Goal: Task Accomplishment & Management: Manage account settings

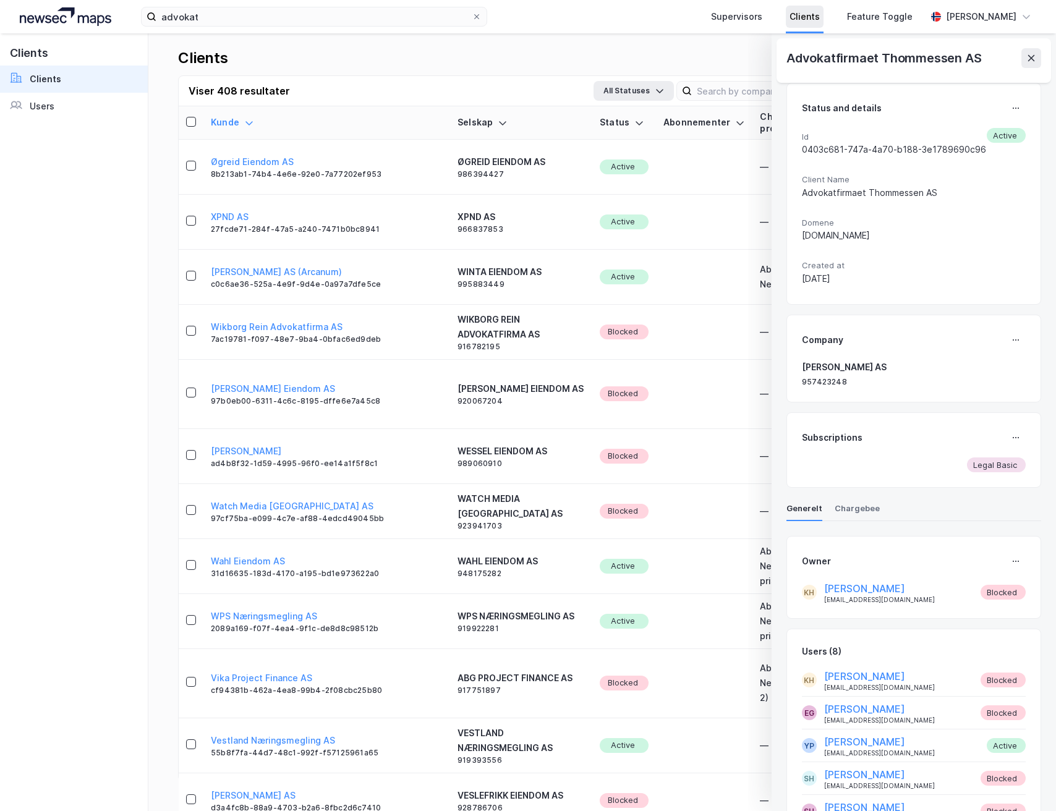
scroll to position [140, 0]
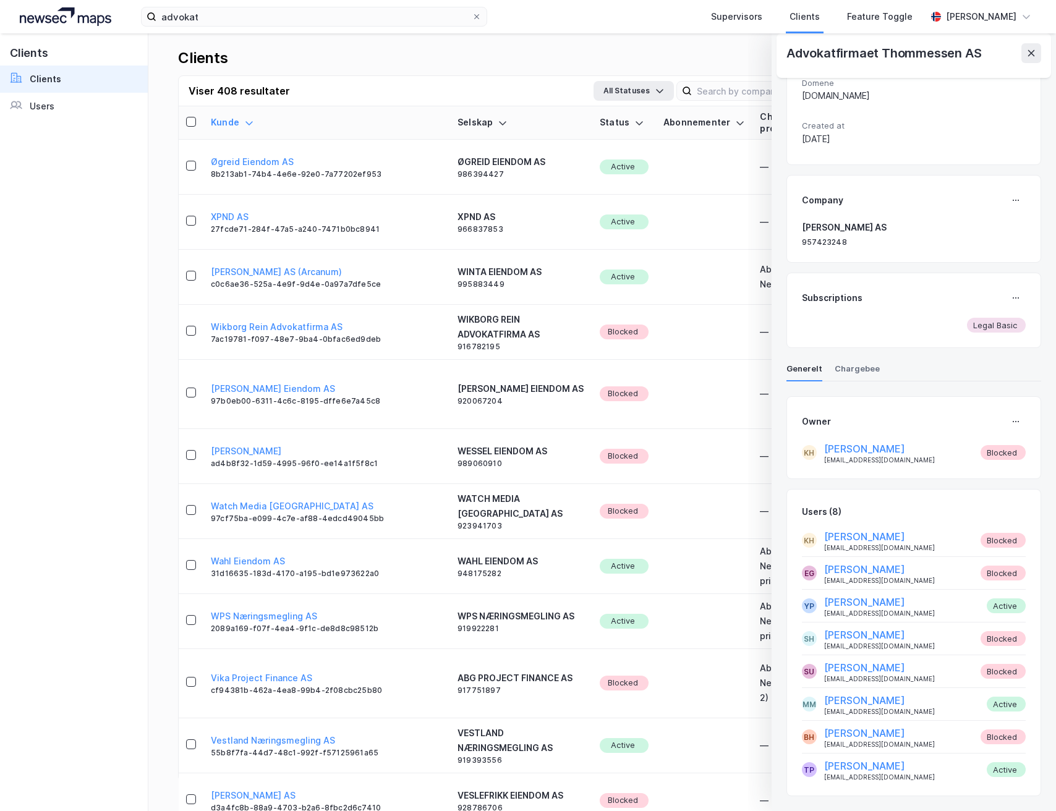
drag, startPoint x: 1027, startPoint y: 55, endPoint x: 520, endPoint y: 111, distance: 510.0
click at [1026, 55] on icon at bounding box center [1031, 53] width 10 height 10
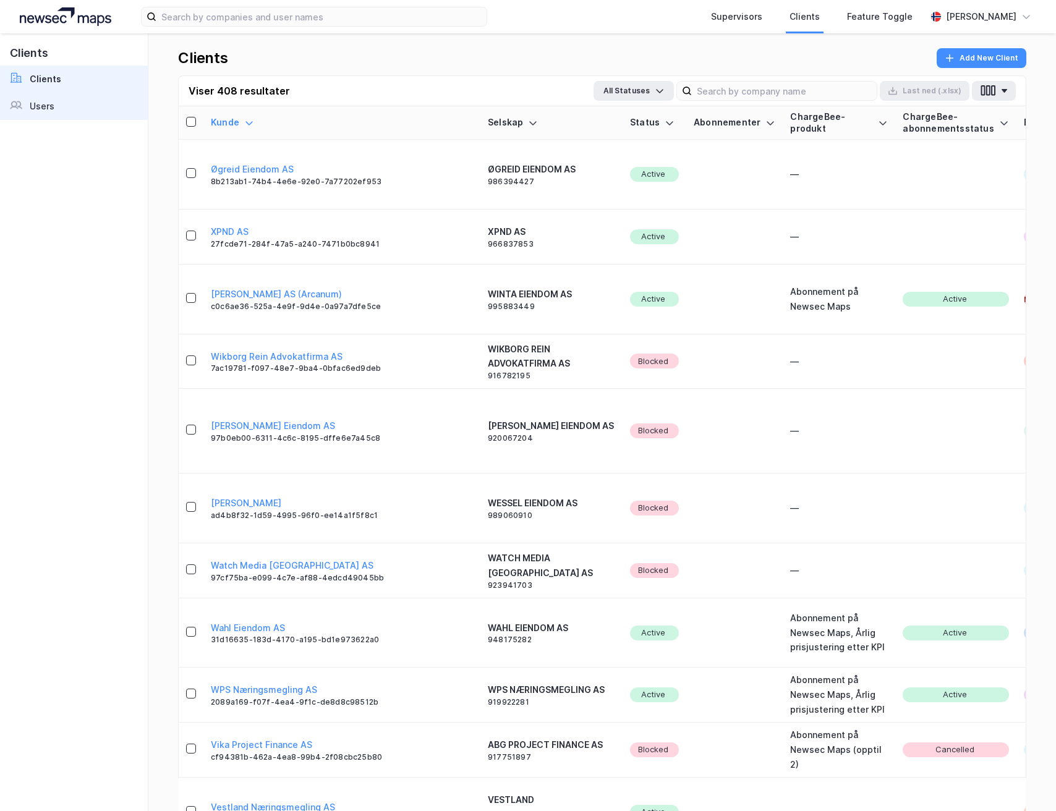
click at [69, 115] on link "Users" at bounding box center [74, 106] width 148 height 27
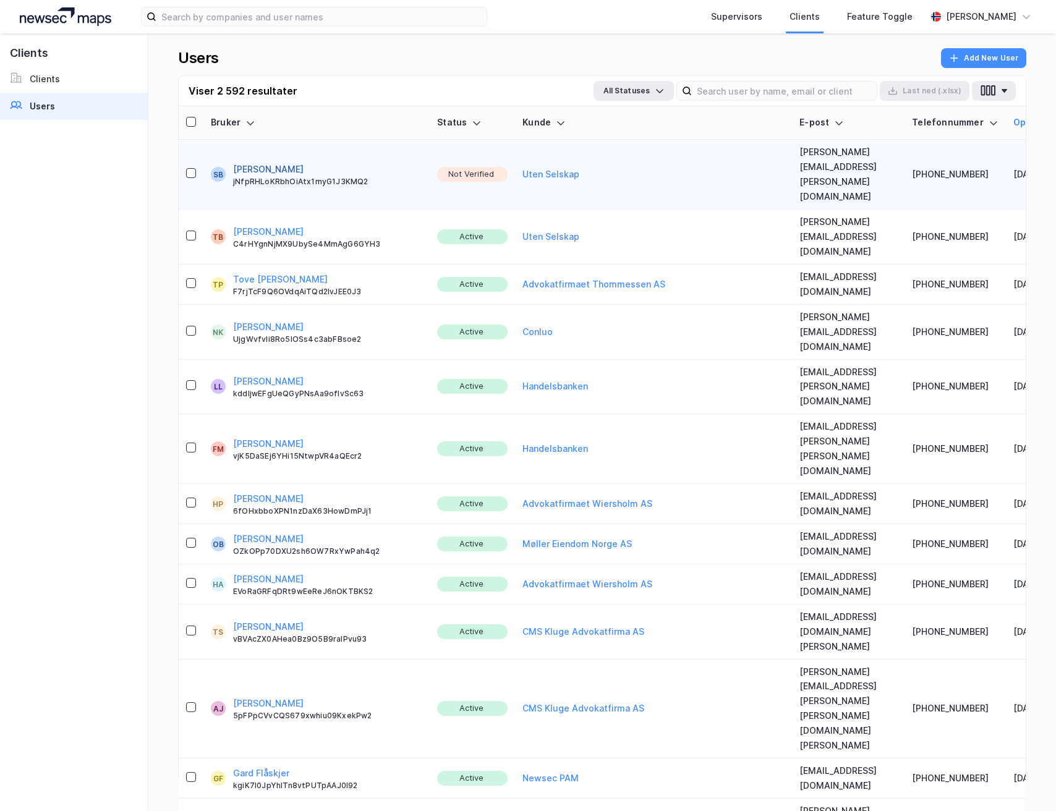
click at [261, 162] on button "Sohaila Bakhtiar" at bounding box center [268, 169] width 70 height 15
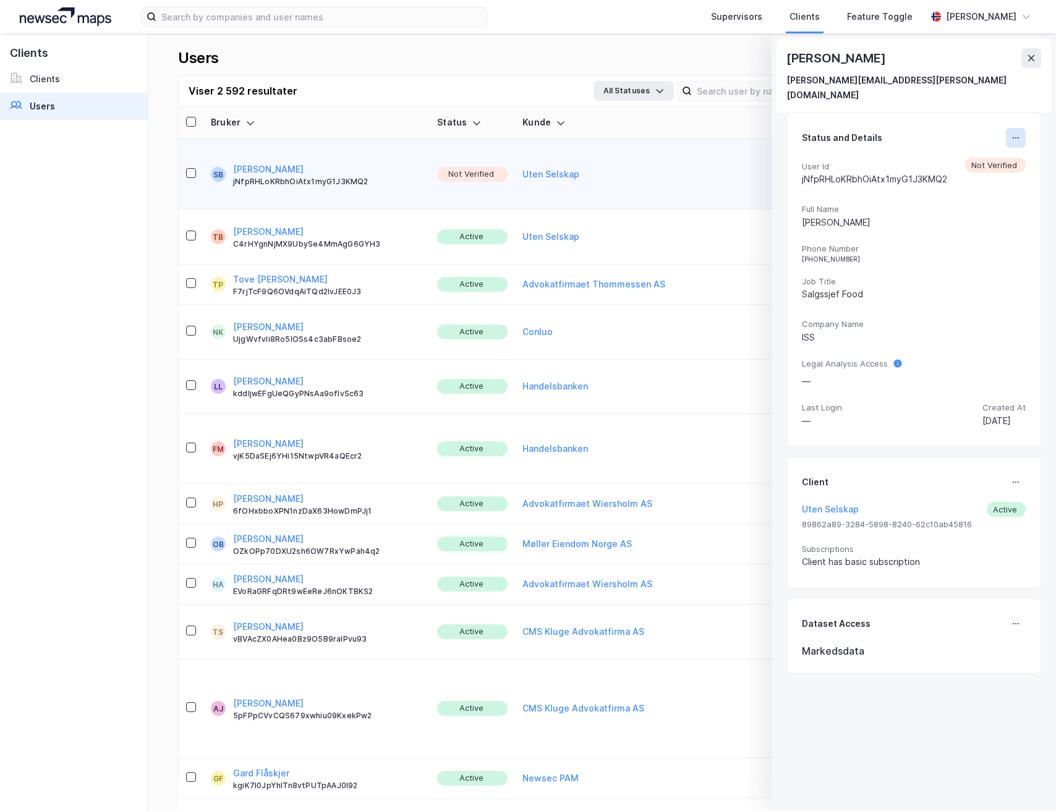
click at [1013, 137] on icon at bounding box center [1013, 137] width 1 height 1
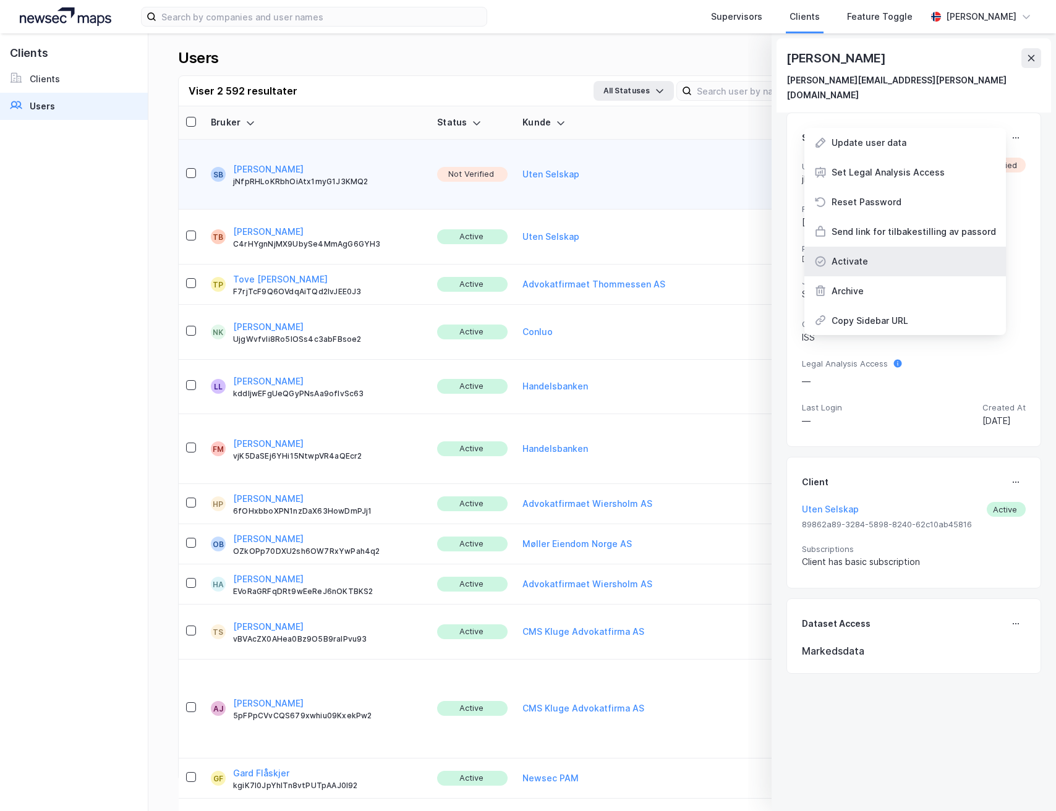
click at [865, 247] on div "Activate" at bounding box center [905, 262] width 202 height 30
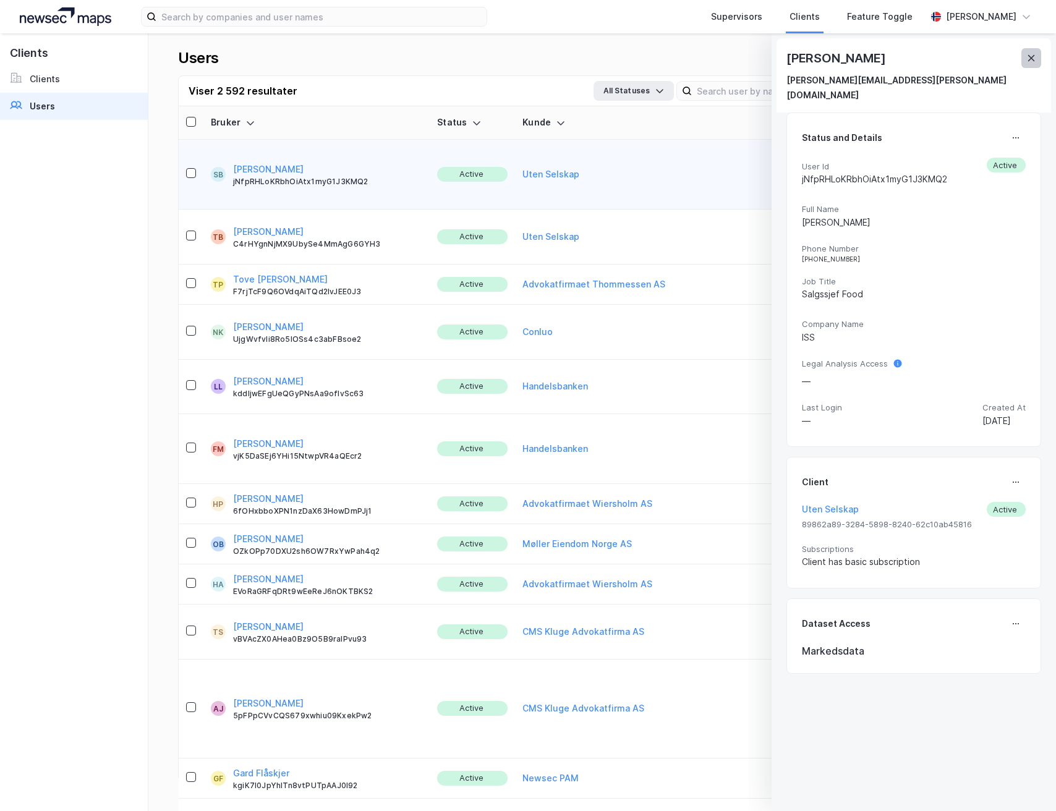
drag, startPoint x: 1027, startPoint y: 58, endPoint x: 984, endPoint y: 217, distance: 164.5
click at [1027, 58] on icon at bounding box center [1031, 58] width 10 height 10
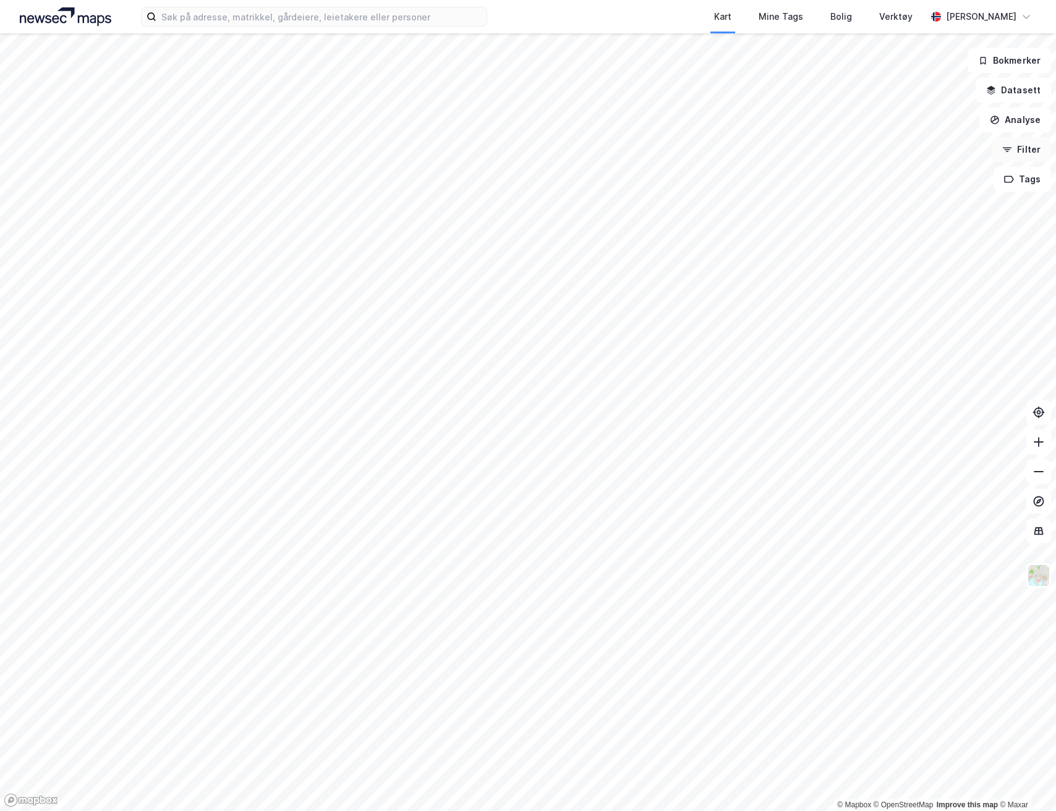
click at [1024, 150] on button "Filter" at bounding box center [1021, 149] width 59 height 25
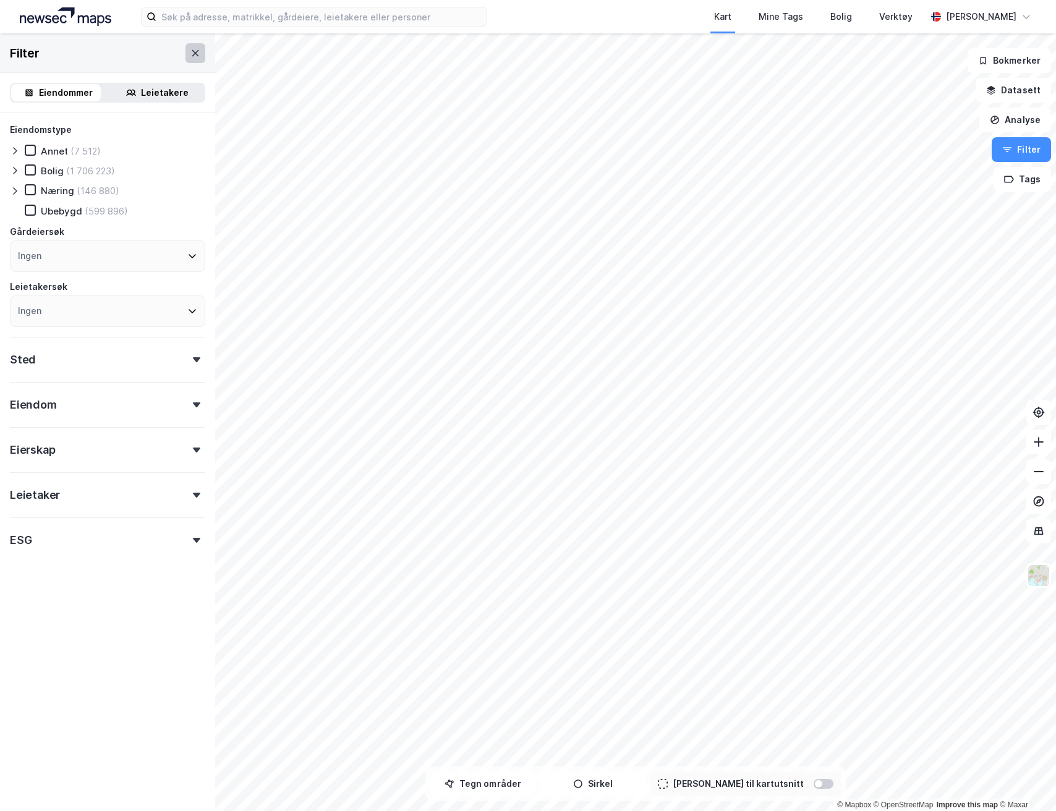
click at [192, 53] on icon at bounding box center [195, 52] width 7 height 6
